Goal: Information Seeking & Learning: Learn about a topic

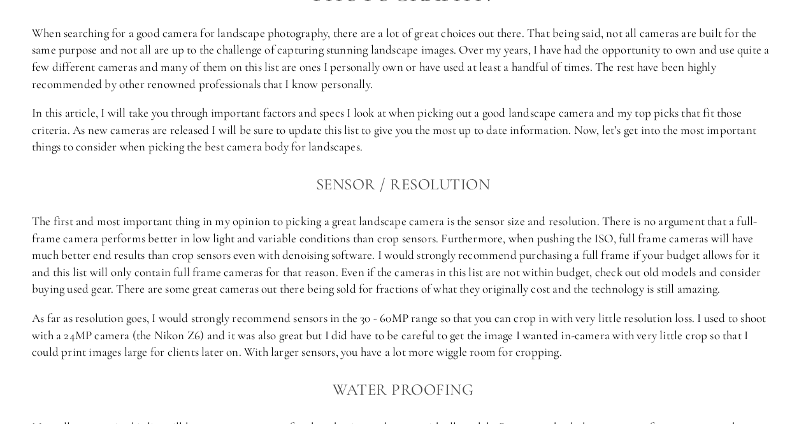
scroll to position [782, 0]
drag, startPoint x: 257, startPoint y: 239, endPoint x: 338, endPoint y: 240, distance: 80.9
click at [338, 240] on p "The first and most important thing in my opinion to picking a great landscape c…" at bounding box center [403, 254] width 742 height 85
click at [422, 252] on p "The first and most important thing in my opinion to picking a great landscape c…" at bounding box center [403, 254] width 742 height 85
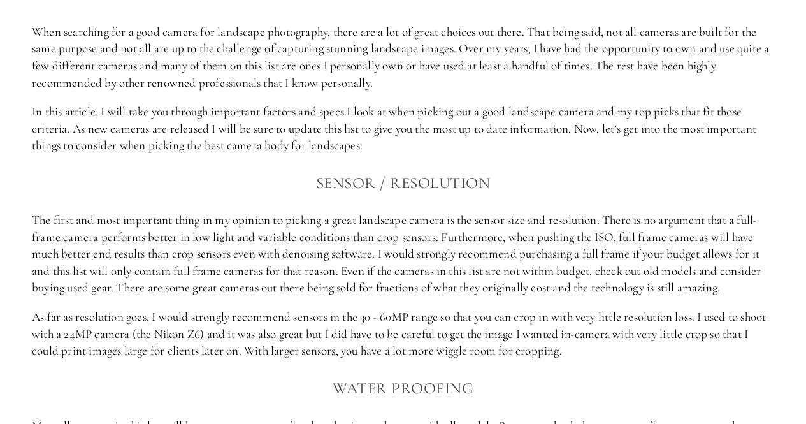
click at [447, 250] on p "The first and most important thing in my opinion to picking a great landscape c…" at bounding box center [403, 254] width 742 height 85
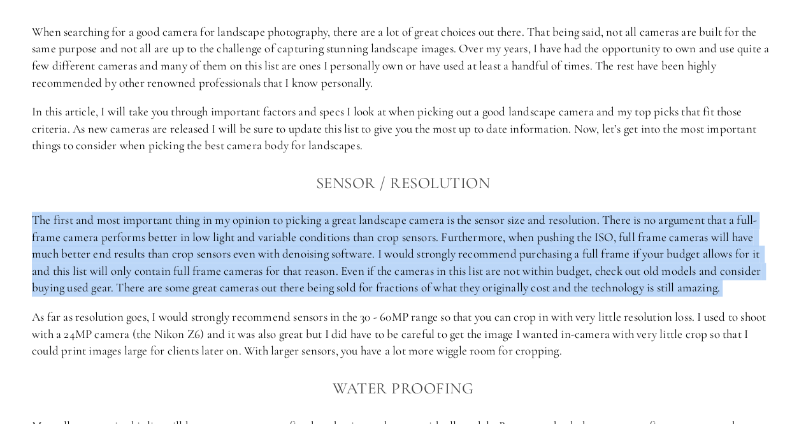
click at [447, 250] on p "The first and most important thing in my opinion to picking a great landscape c…" at bounding box center [403, 254] width 742 height 85
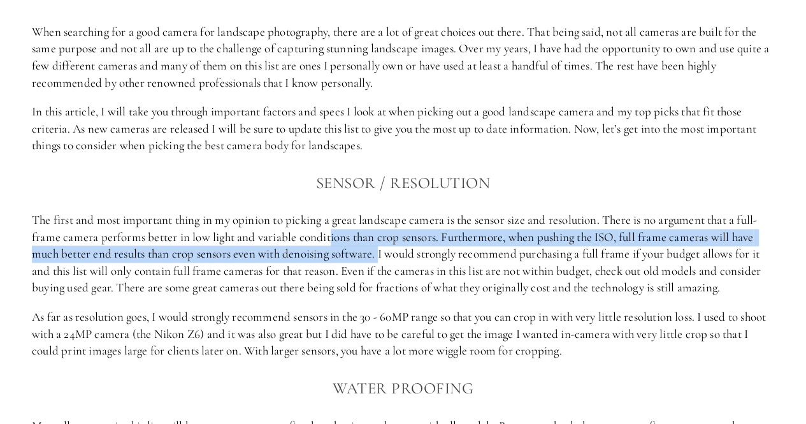
drag, startPoint x: 331, startPoint y: 238, endPoint x: 384, endPoint y: 251, distance: 53.8
click at [384, 251] on p "The first and most important thing in my opinion to picking a great landscape c…" at bounding box center [403, 254] width 742 height 85
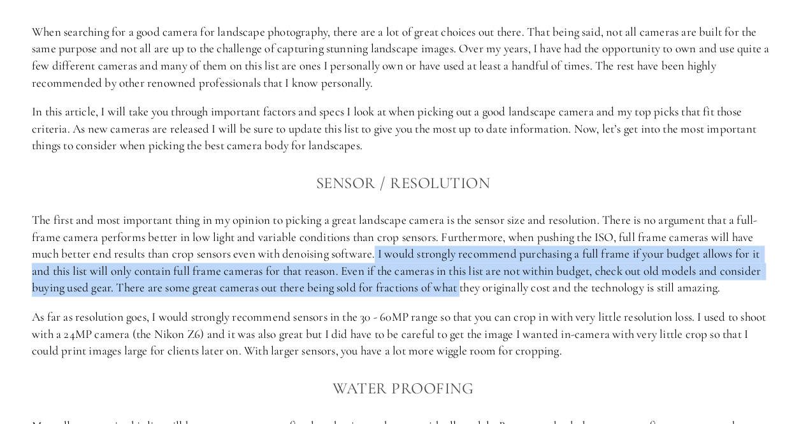
drag, startPoint x: 380, startPoint y: 250, endPoint x: 465, endPoint y: 285, distance: 92.0
click at [465, 285] on p "The first and most important thing in my opinion to picking a great landscape c…" at bounding box center [403, 254] width 742 height 85
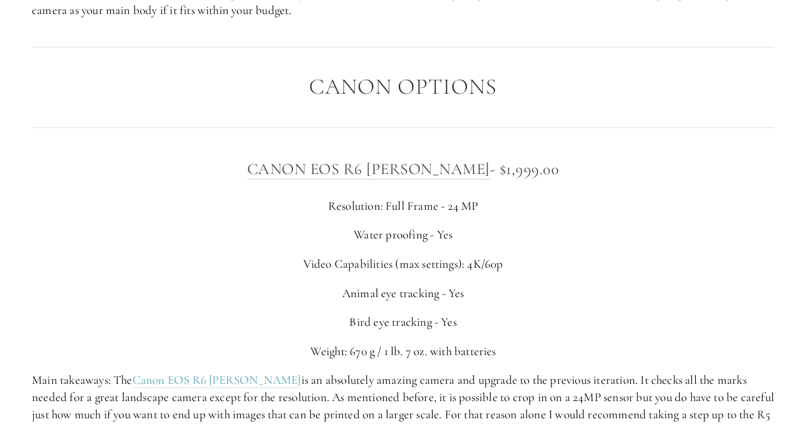
scroll to position [3465, 0]
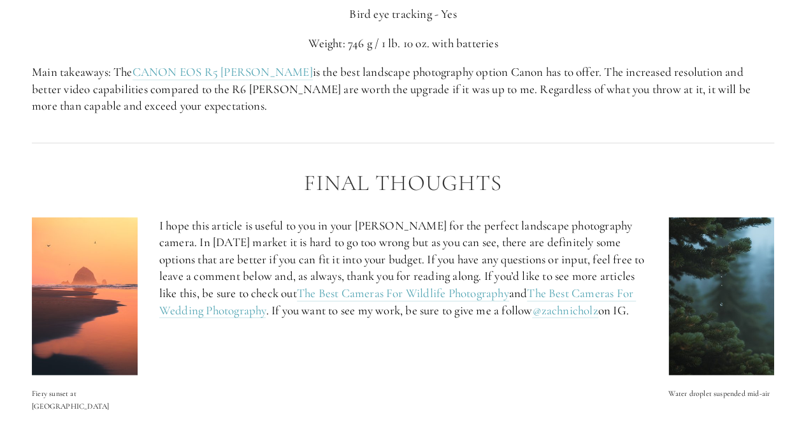
scroll to position [4113, 0]
